Goal: Information Seeking & Learning: Learn about a topic

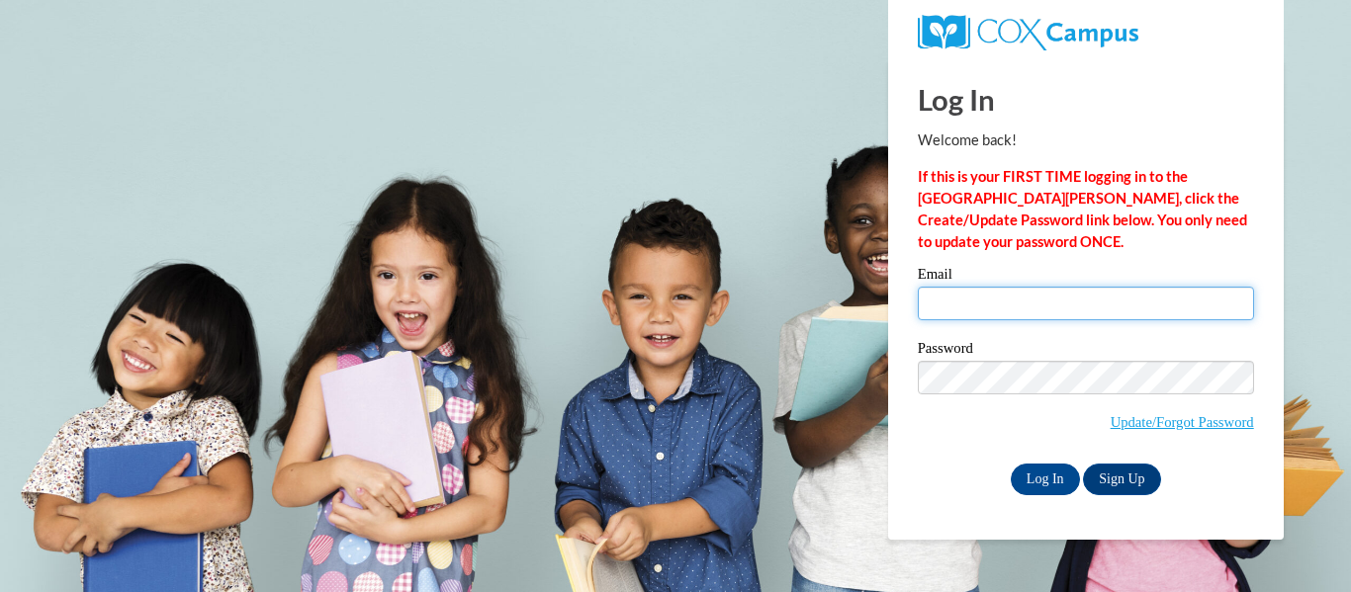
click at [1062, 310] on input "Email" at bounding box center [1086, 304] width 336 height 34
type input "jessica_echazabal@student.uml.edu"
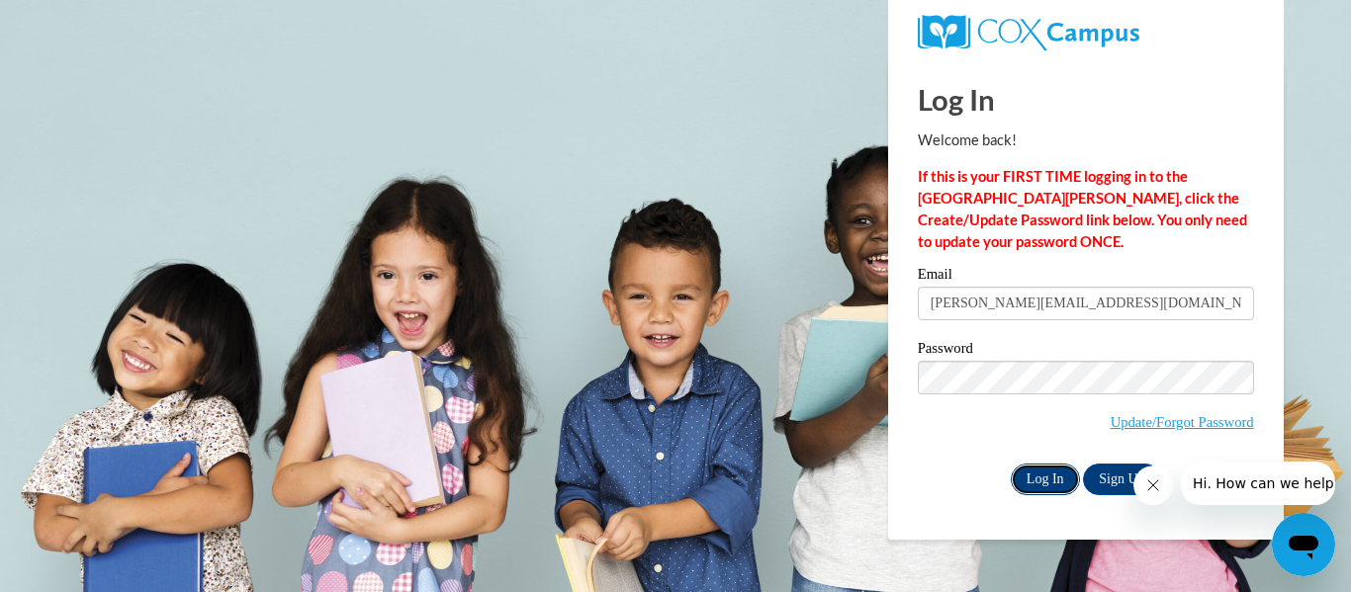
click at [1060, 478] on input "Log In" at bounding box center [1045, 480] width 69 height 32
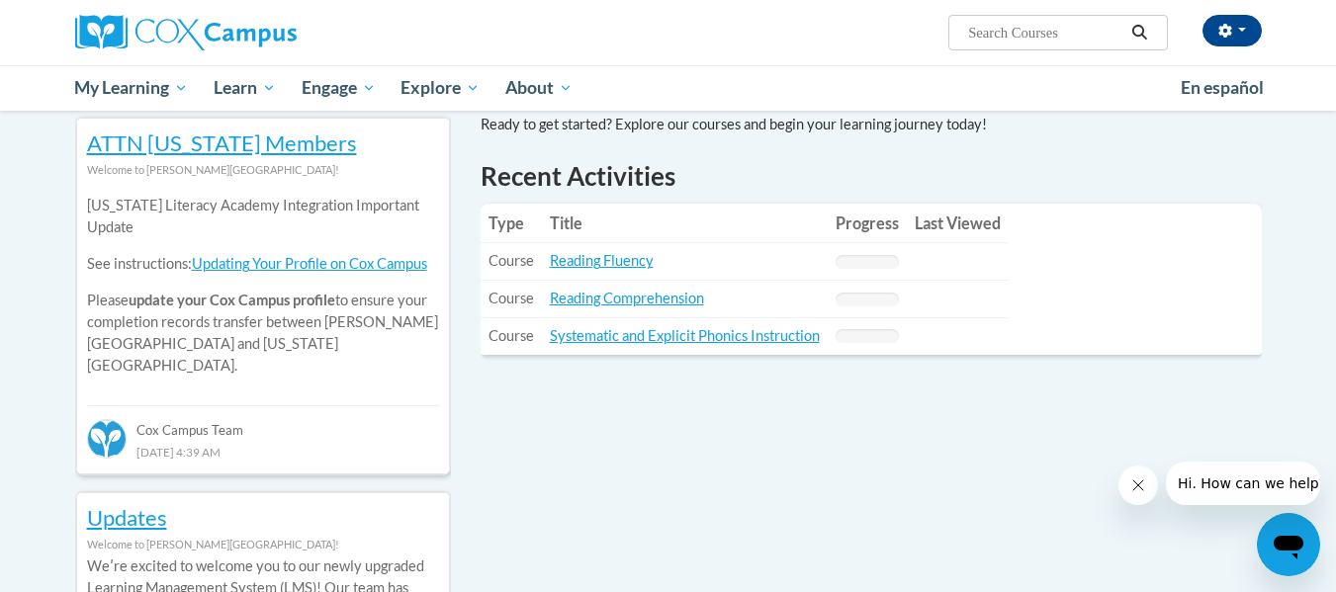
scroll to position [657, 0]
click at [609, 258] on link "Reading Fluency" at bounding box center [602, 259] width 104 height 17
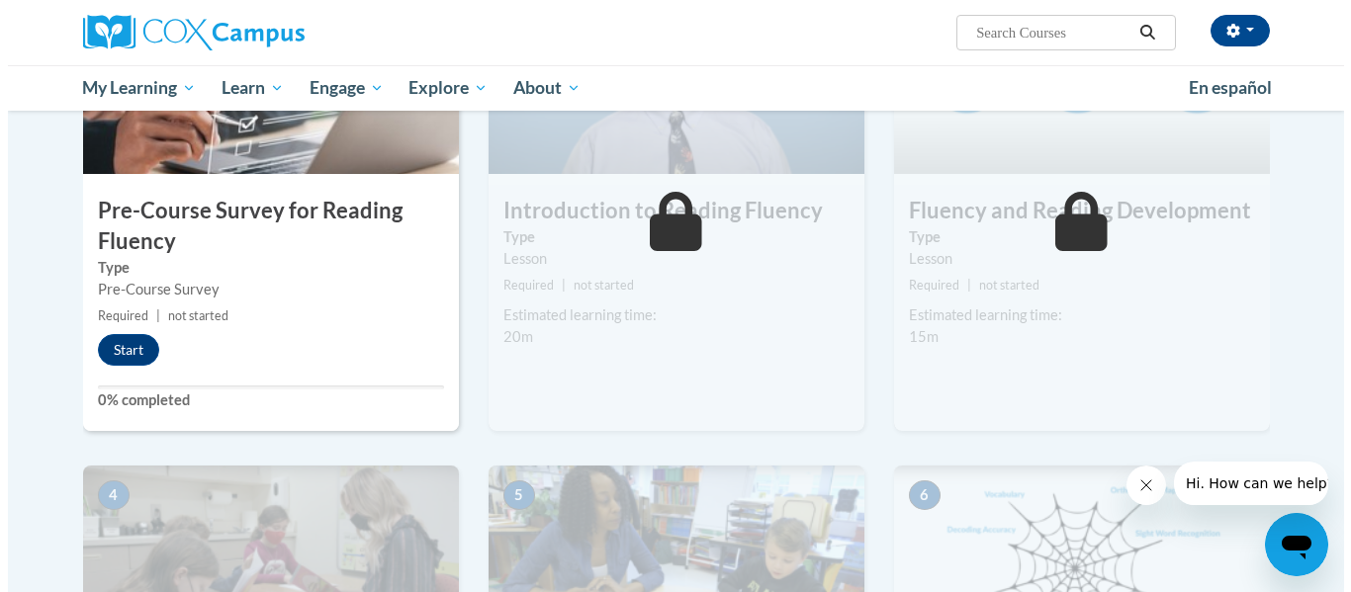
scroll to position [566, 0]
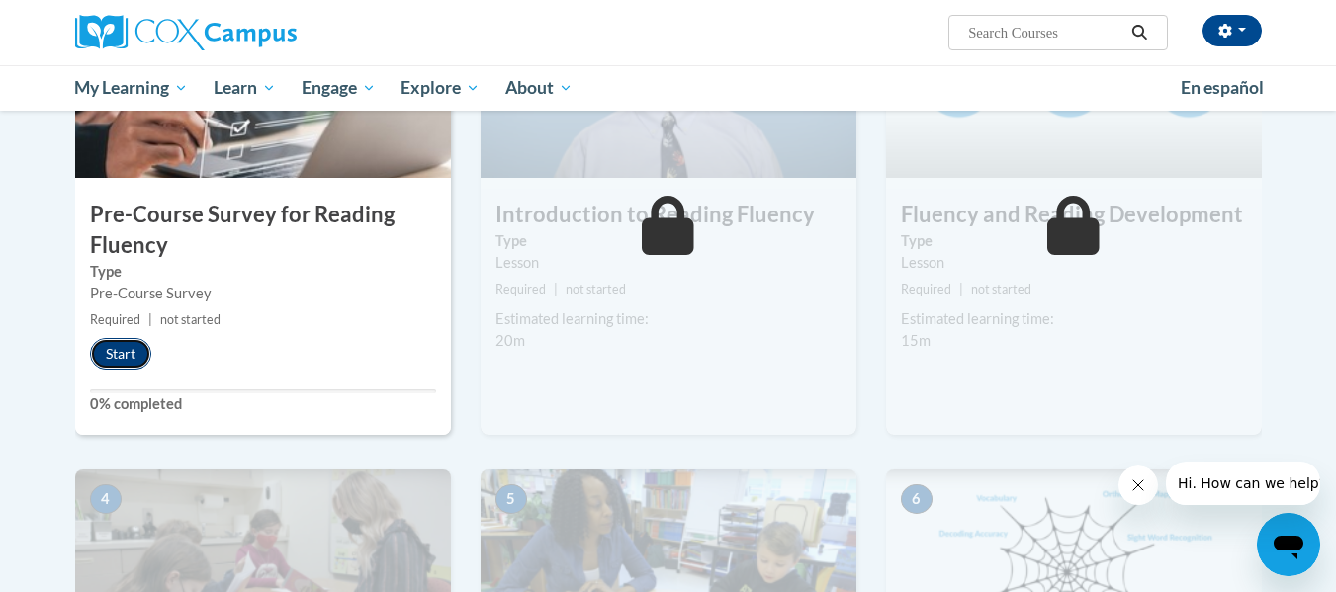
click at [115, 357] on button "Start" at bounding box center [120, 354] width 61 height 32
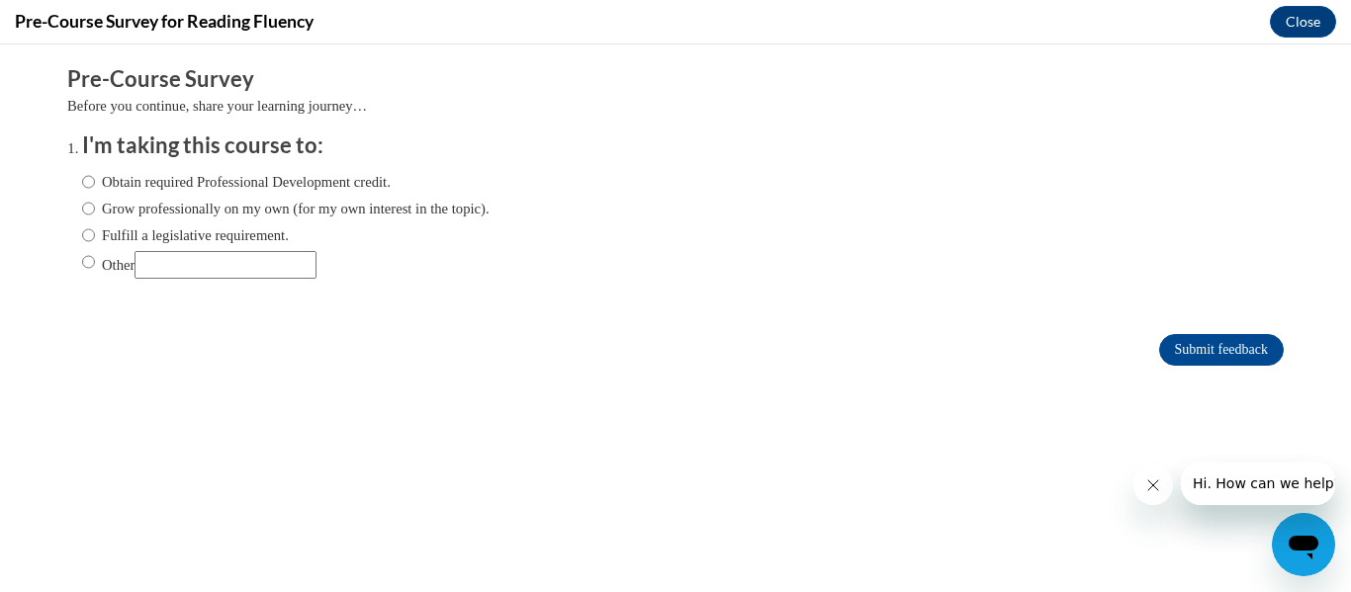
scroll to position [0, 0]
click at [82, 260] on input "Other" at bounding box center [88, 262] width 13 height 22
radio input "true"
click at [1208, 352] on input "Submit feedback" at bounding box center [1221, 350] width 125 height 32
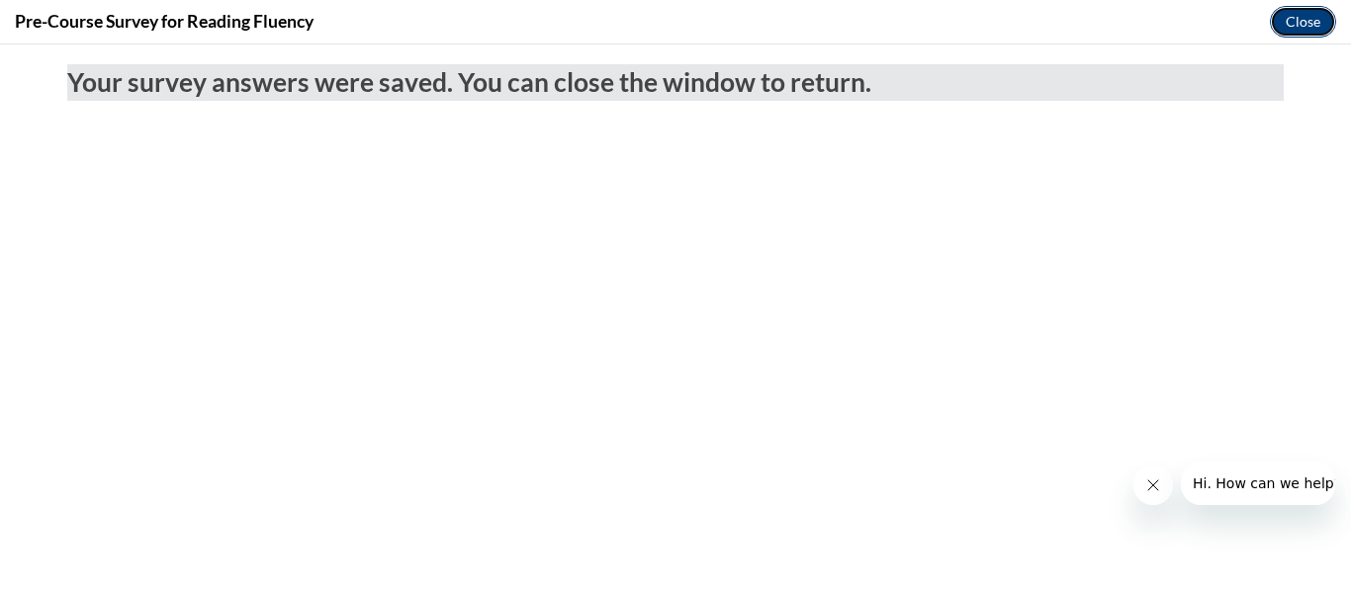
click at [1313, 23] on button "Close" at bounding box center [1303, 22] width 66 height 32
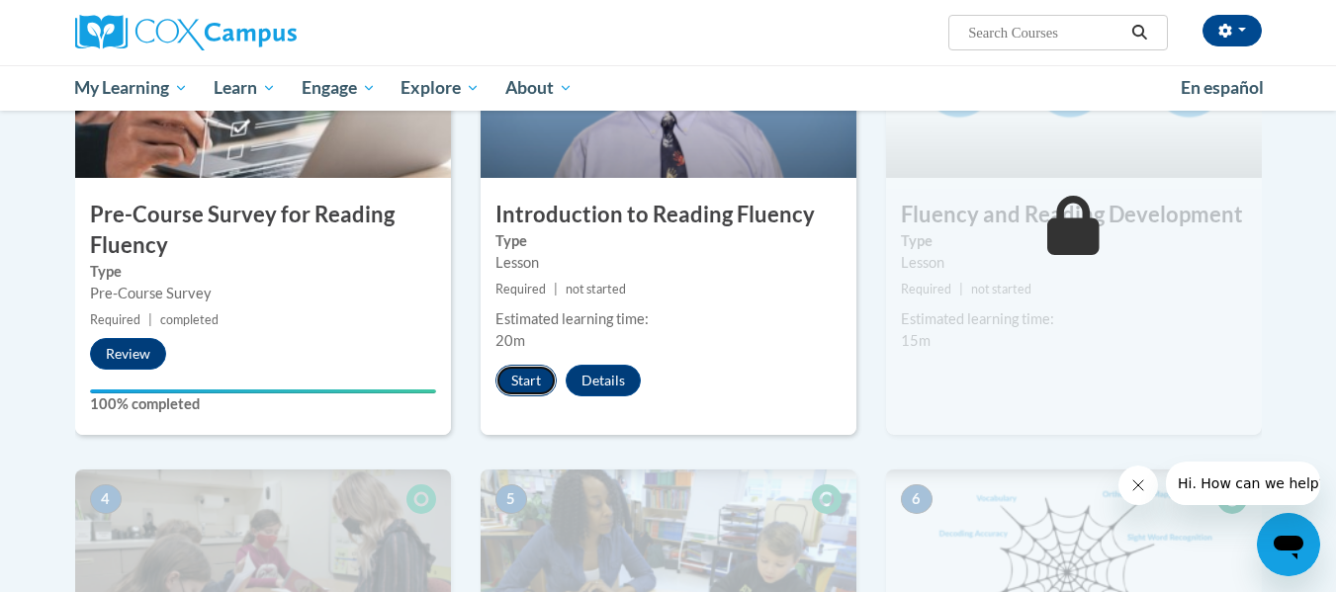
click at [528, 382] on button "Start" at bounding box center [526, 381] width 61 height 32
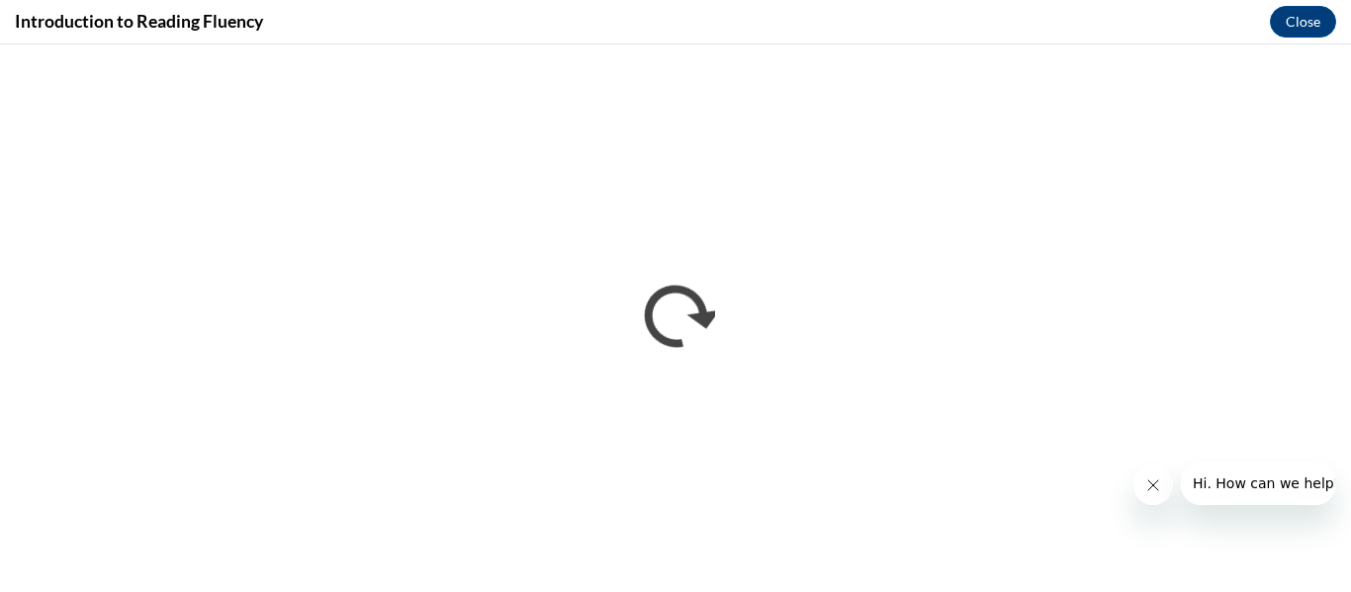
click at [1147, 494] on button "Close message from company" at bounding box center [1152, 486] width 40 height 40
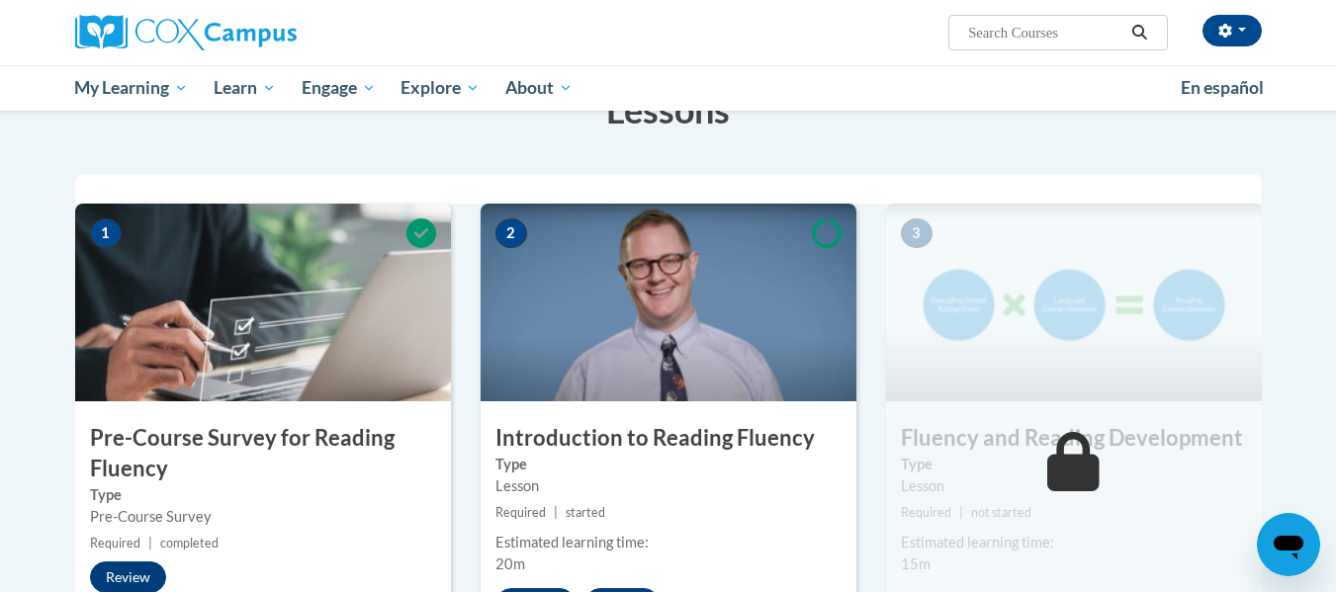
click at [755, 474] on label "Type" at bounding box center [669, 465] width 346 height 22
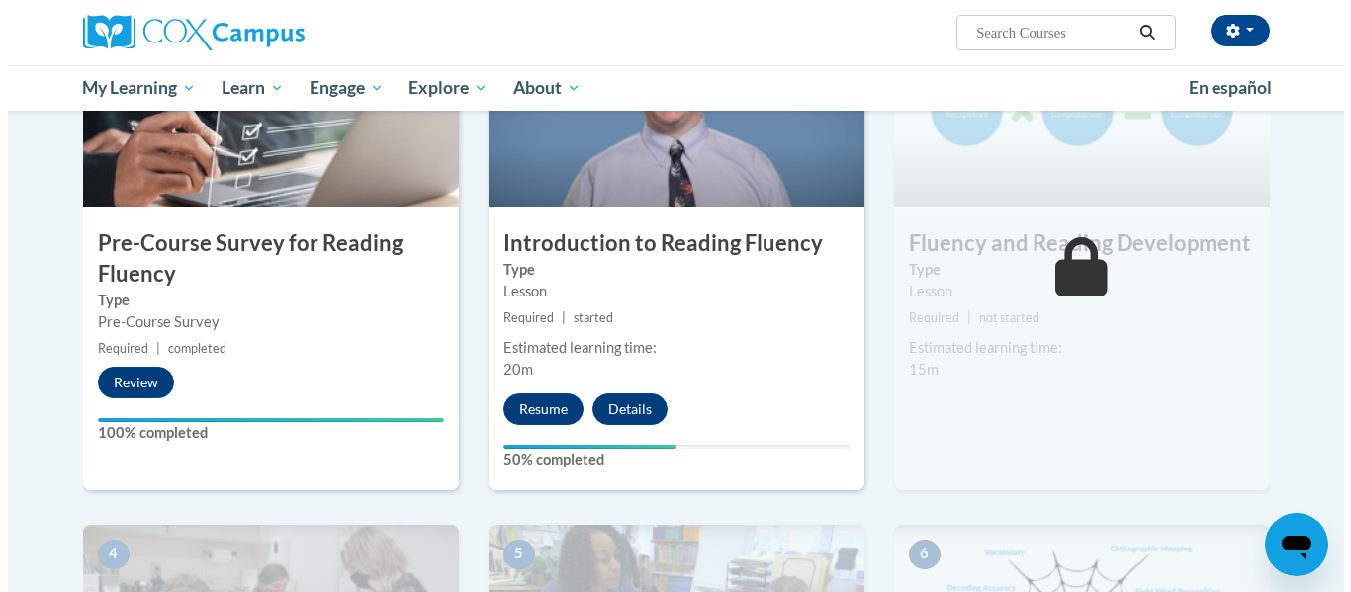
scroll to position [617, 0]
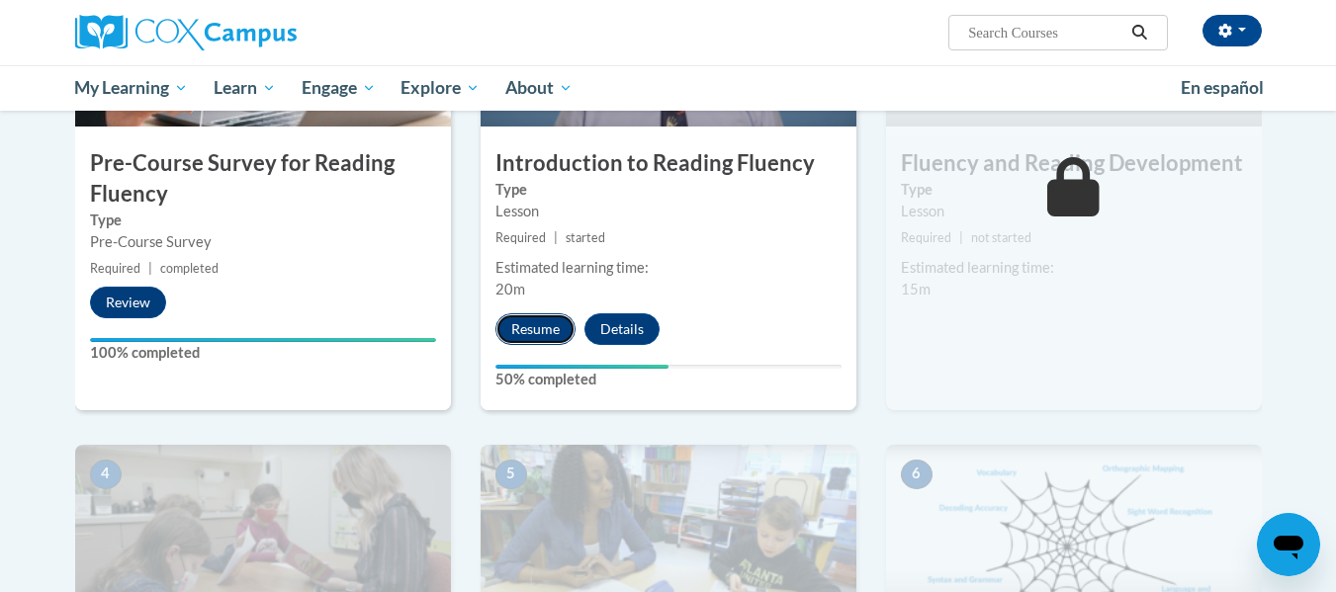
click at [551, 323] on button "Resume" at bounding box center [536, 330] width 80 height 32
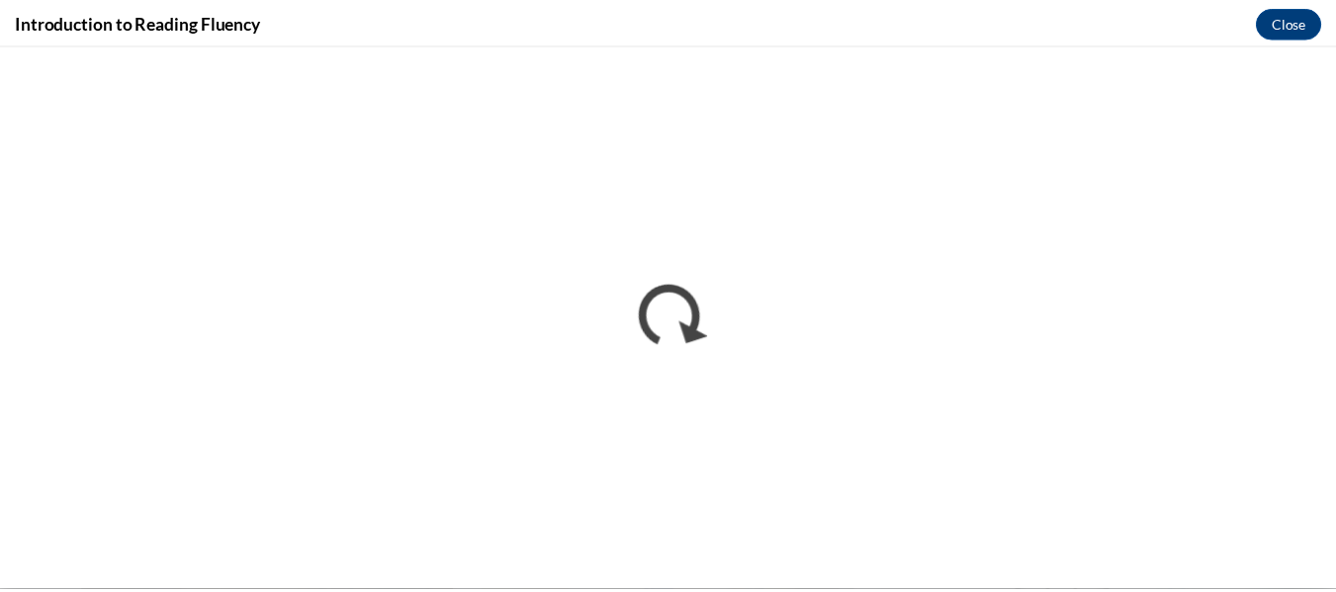
scroll to position [0, 0]
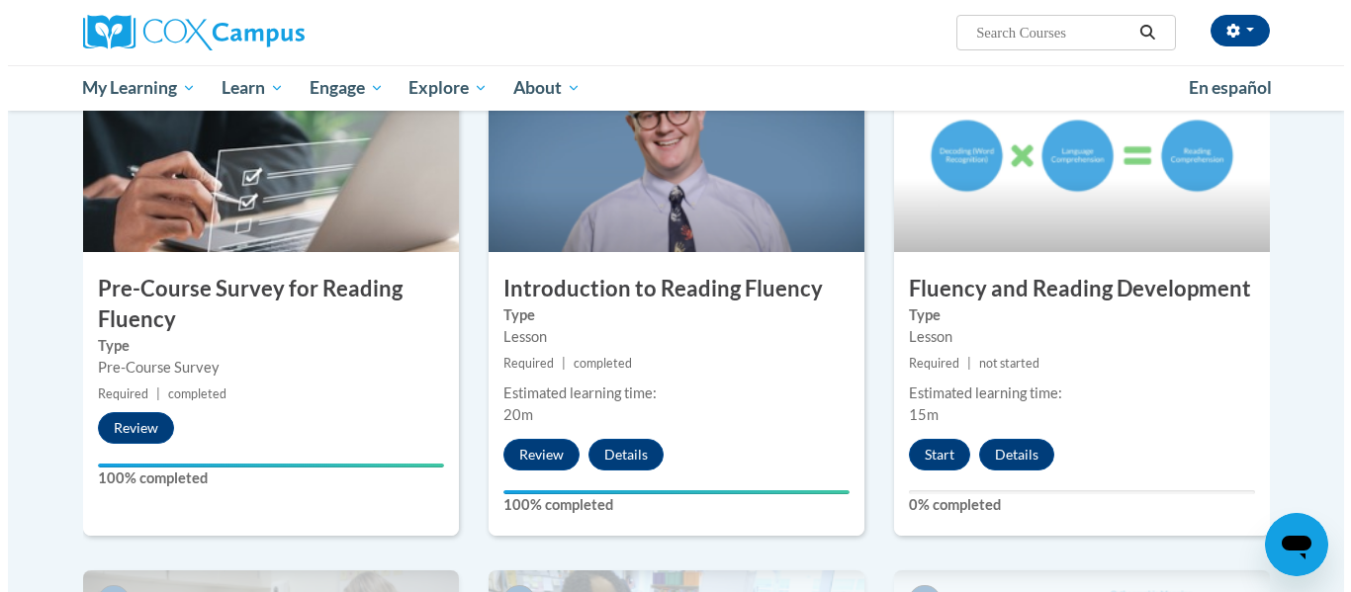
scroll to position [493, 0]
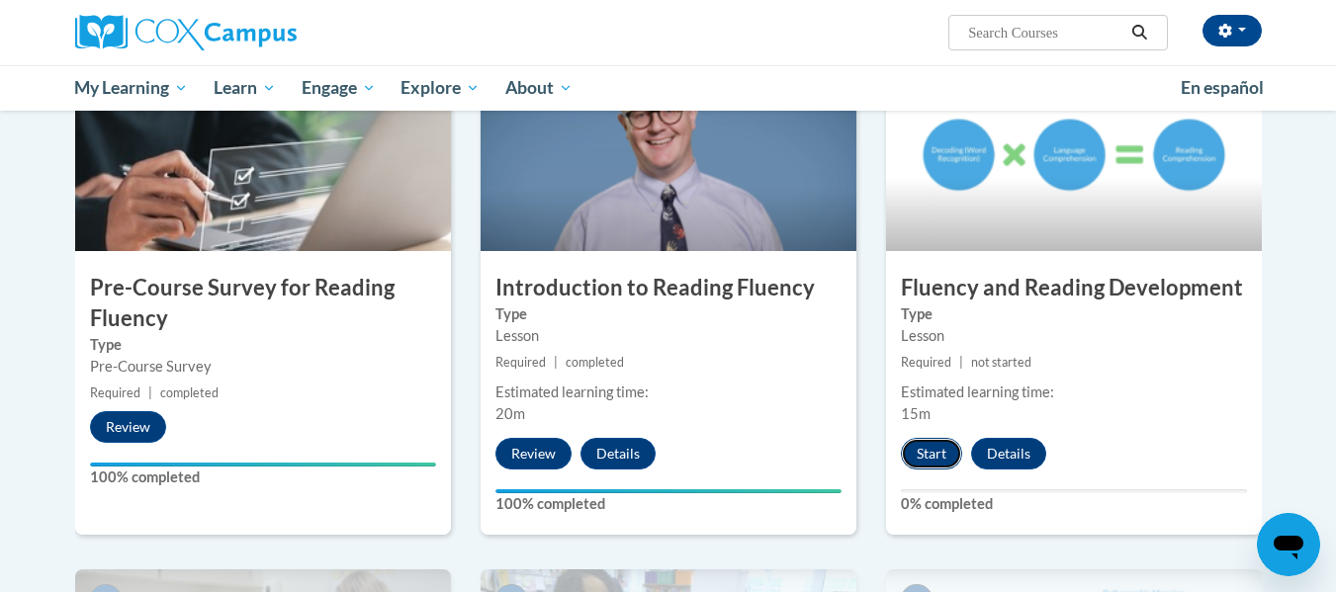
click at [926, 455] on button "Start" at bounding box center [931, 454] width 61 height 32
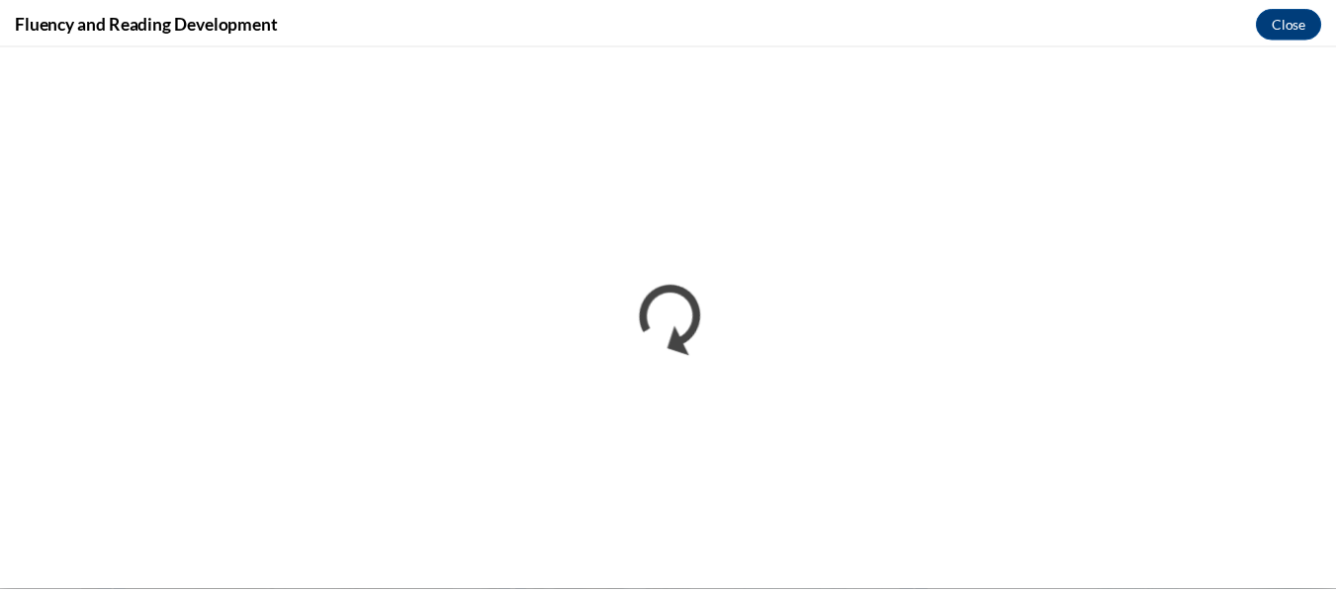
scroll to position [0, 0]
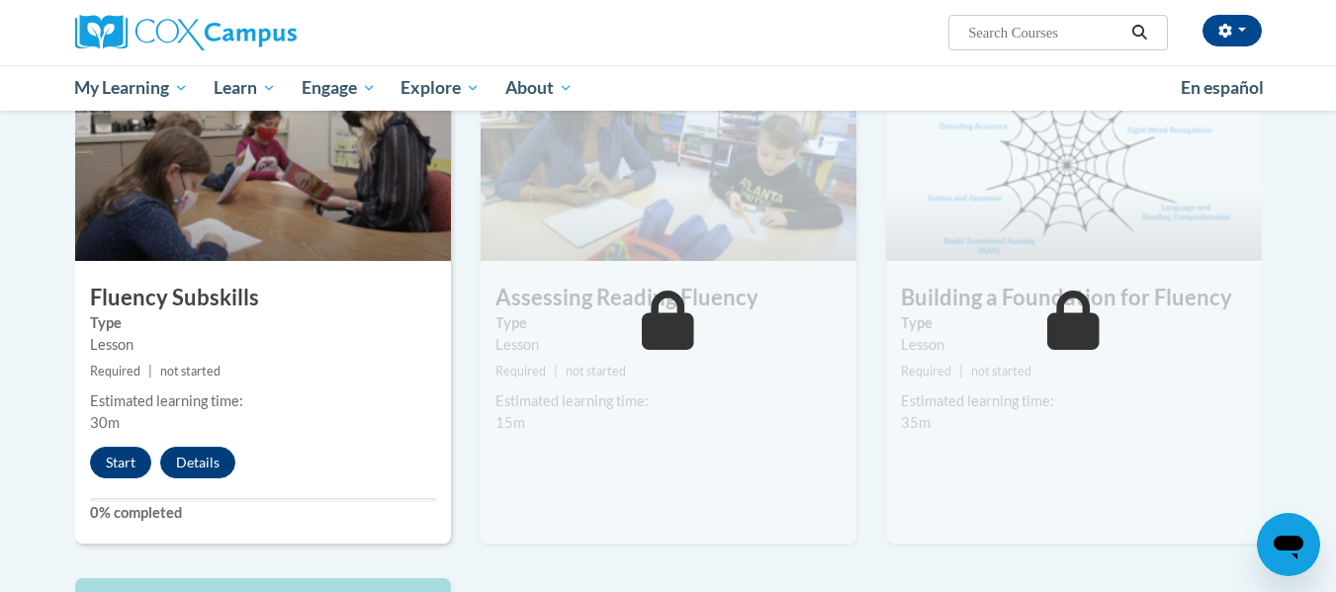
scroll to position [1000, 0]
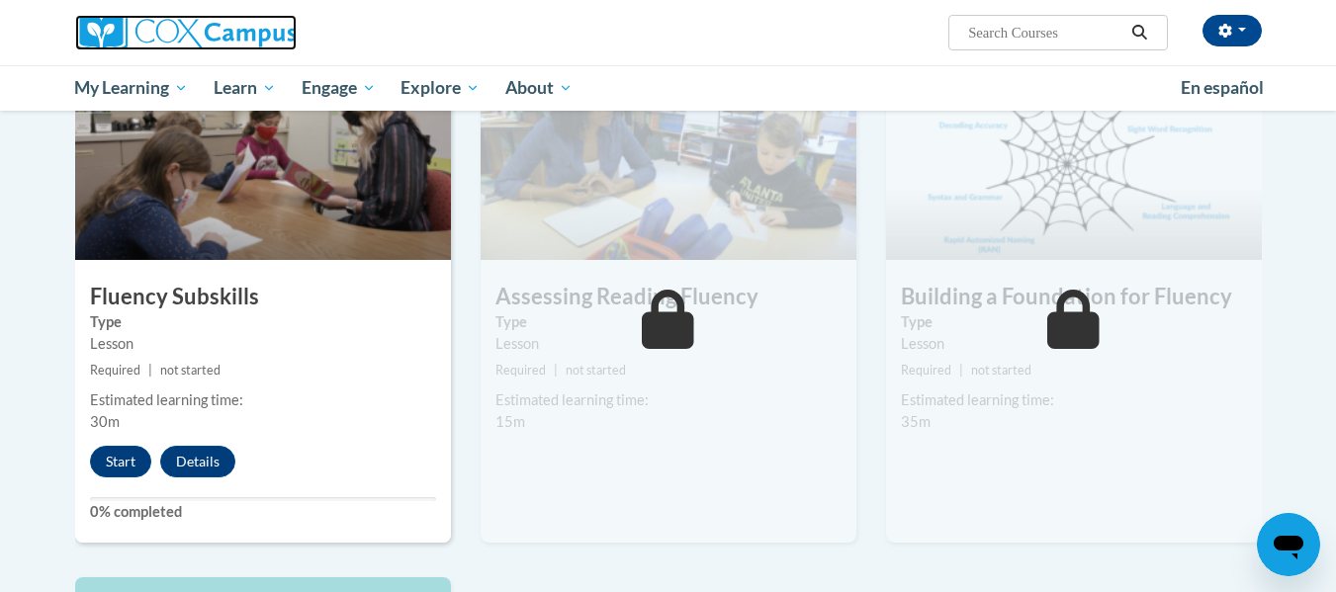
click at [246, 41] on img at bounding box center [186, 33] width 222 height 36
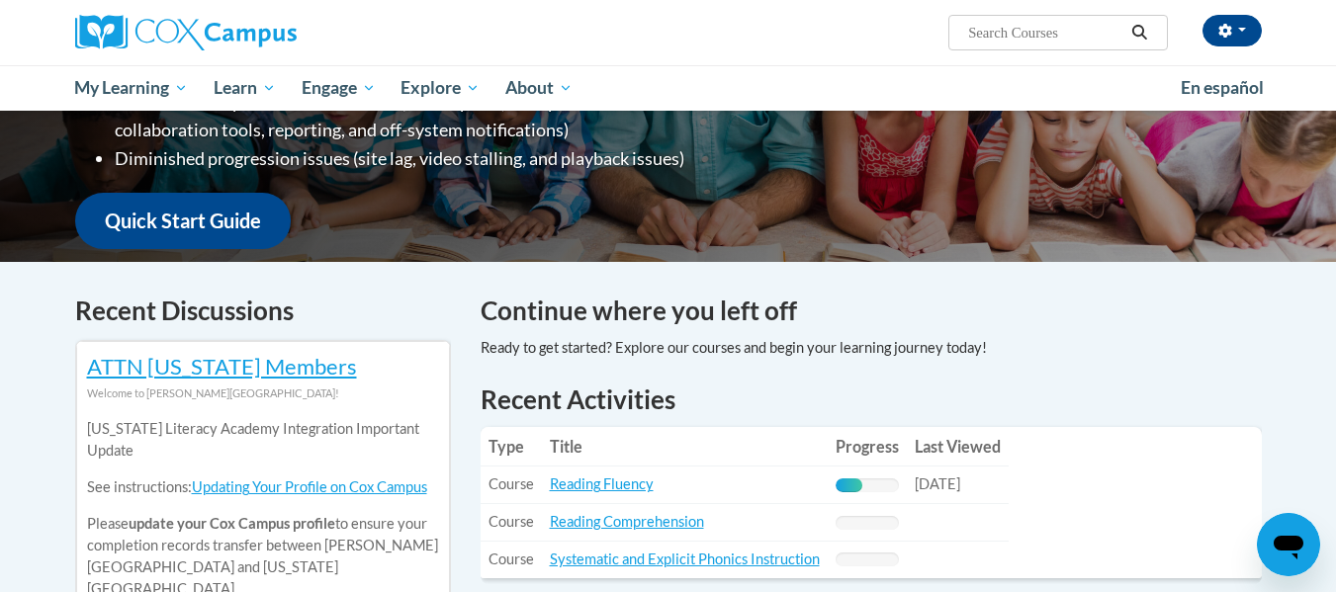
scroll to position [442, 0]
